Goal: Navigation & Orientation: Go to known website

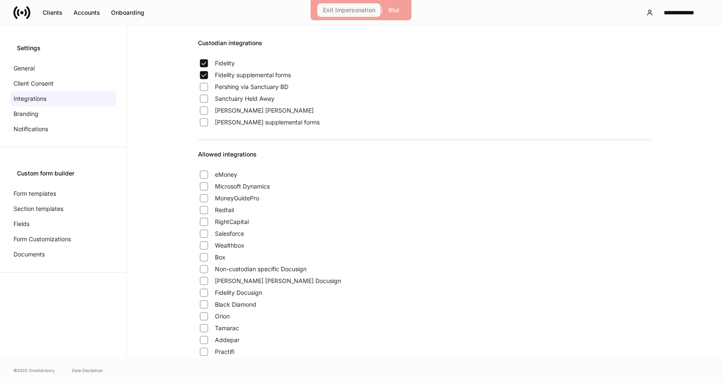
click at [346, 10] on div "Exit Impersonation" at bounding box center [349, 10] width 52 height 6
